Goal: Use online tool/utility: Utilize a website feature to perform a specific function

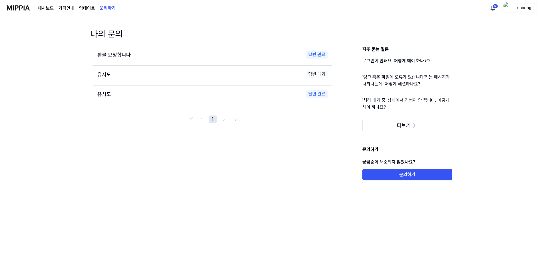
drag, startPoint x: 22, startPoint y: 6, endPoint x: 25, endPoint y: 7, distance: 3.0
click at [22, 6] on img at bounding box center [18, 8] width 23 height 16
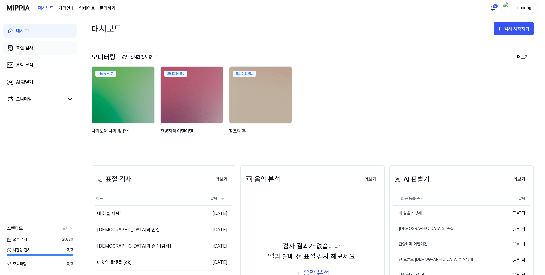
click at [28, 48] on div "표절 검사" at bounding box center [24, 48] width 17 height 7
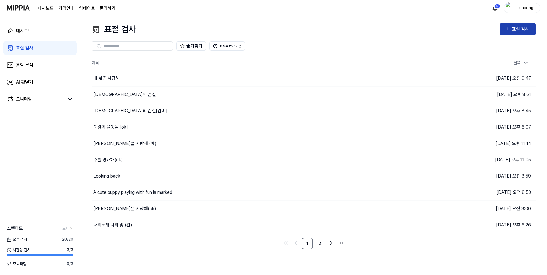
click at [520, 29] on div "표절 검사" at bounding box center [521, 28] width 19 height 7
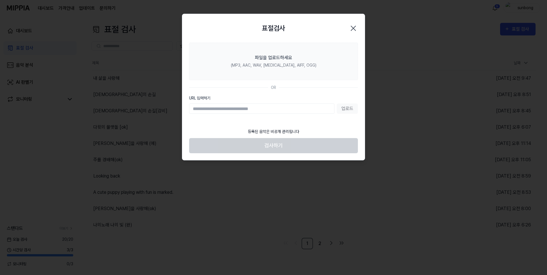
click at [279, 109] on input "URL 입력하기" at bounding box center [261, 109] width 145 height 10
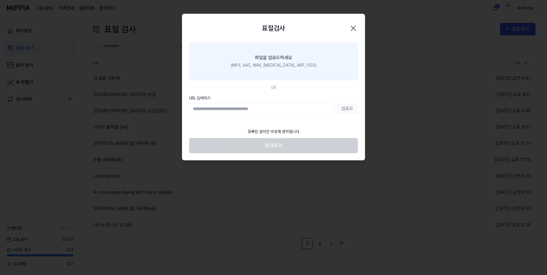
click at [275, 54] on div "파일을 업로드하세요" at bounding box center [273, 57] width 37 height 7
click at [0, 0] on input "파일을 업로드하세요 (MP3, AAC, WAV, [MEDICAL_DATA], AIFF, OGG)" at bounding box center [0, 0] width 0 height 0
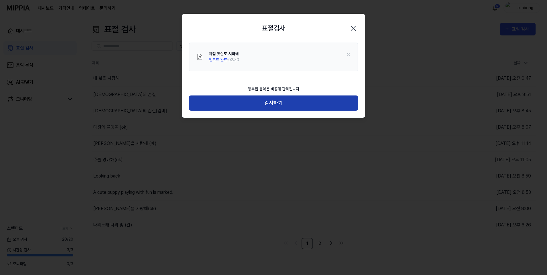
click at [276, 104] on button "검사하기" at bounding box center [273, 103] width 169 height 15
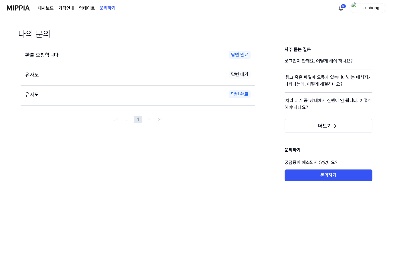
click at [25, 5] on img at bounding box center [18, 8] width 23 height 16
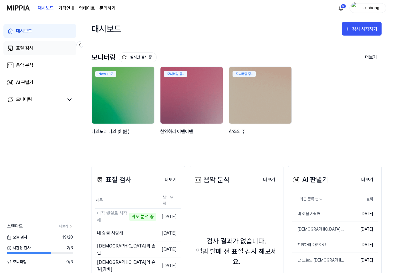
click at [23, 47] on div "표절 검사" at bounding box center [24, 48] width 17 height 7
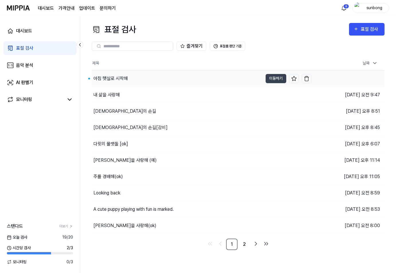
click at [114, 80] on div "아침 햇살로 시작해" at bounding box center [110, 78] width 34 height 7
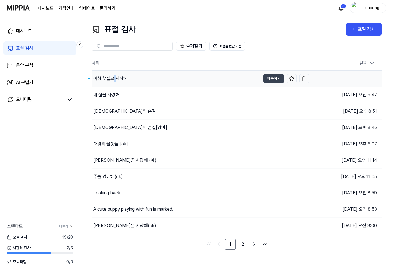
click at [114, 80] on div "아침 햇살로 시작해" at bounding box center [110, 78] width 34 height 7
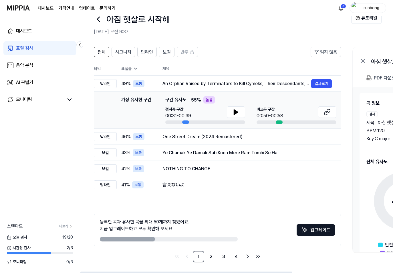
scroll to position [16, 0]
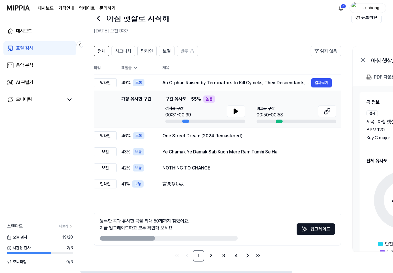
click at [254, 56] on header "전체 시그니처 탑라인 보컬 반주 읽지 않음" at bounding box center [217, 53] width 247 height 15
drag, startPoint x: 321, startPoint y: 81, endPoint x: 282, endPoint y: 72, distance: 40.0
click at [321, 81] on button "결과보기" at bounding box center [321, 82] width 21 height 9
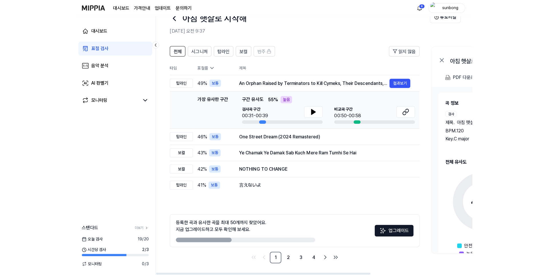
scroll to position [0, 0]
